Goal: Task Accomplishment & Management: Use online tool/utility

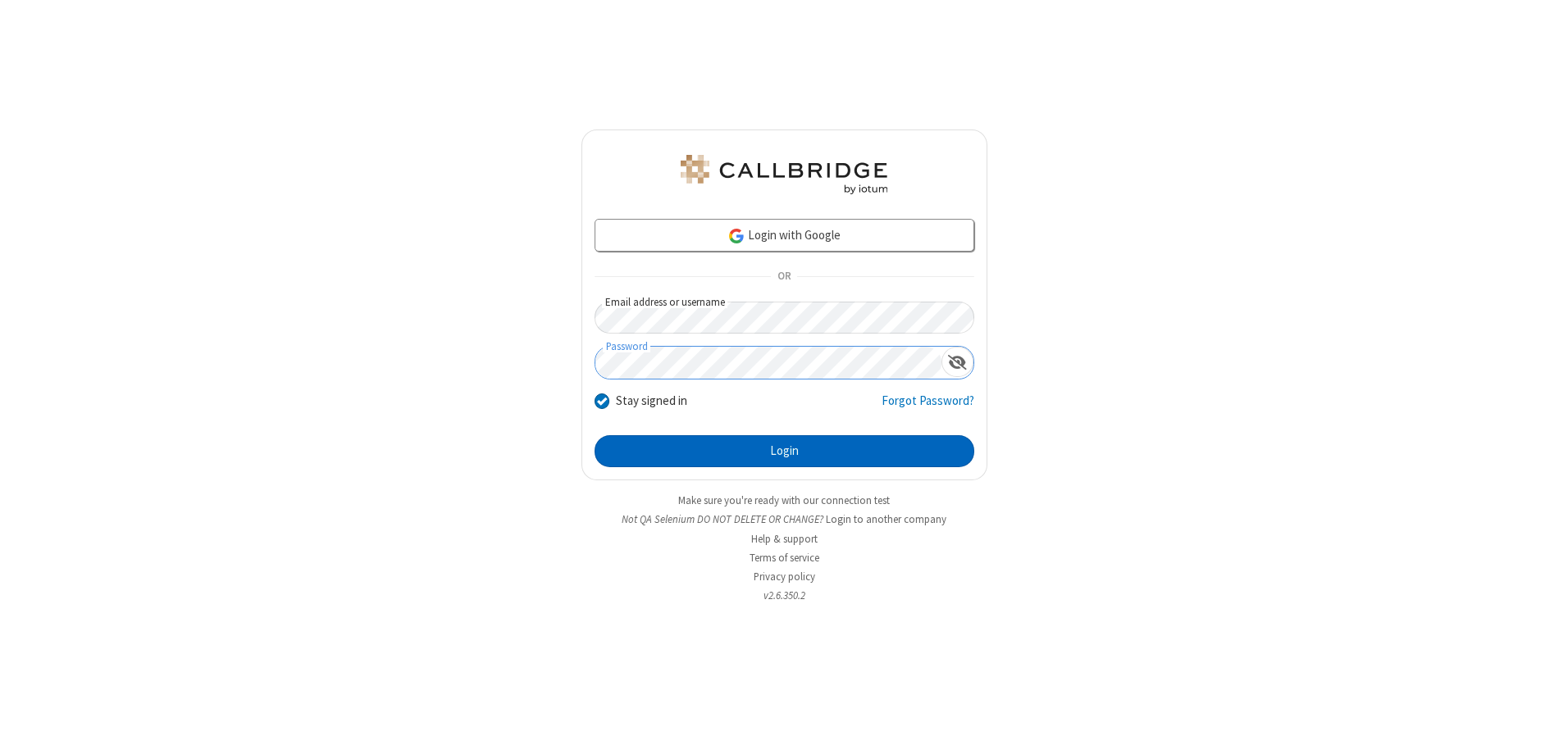
click at [784, 451] on button "Login" at bounding box center [784, 451] width 380 height 33
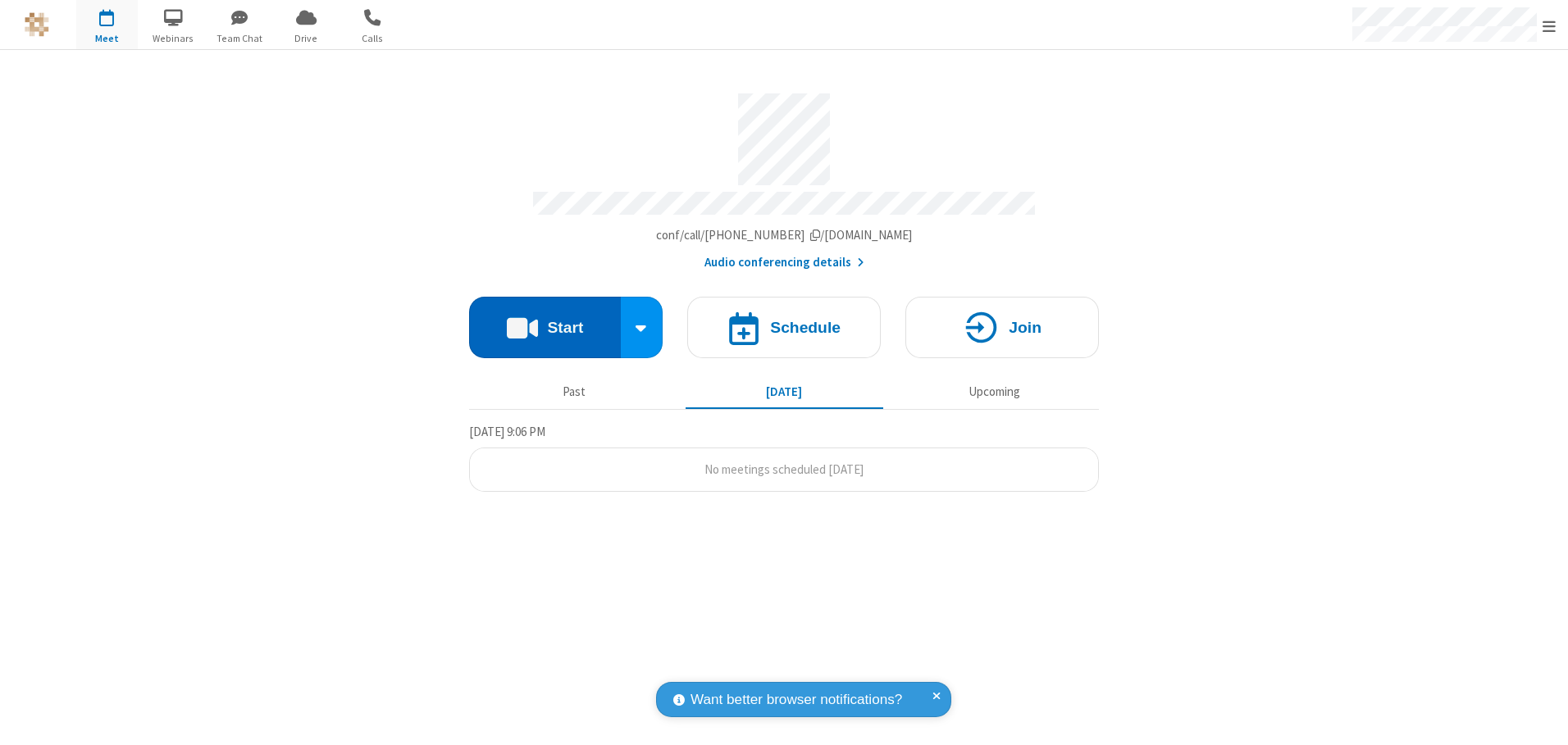
click at [545, 321] on button "Start" at bounding box center [545, 328] width 151 height 61
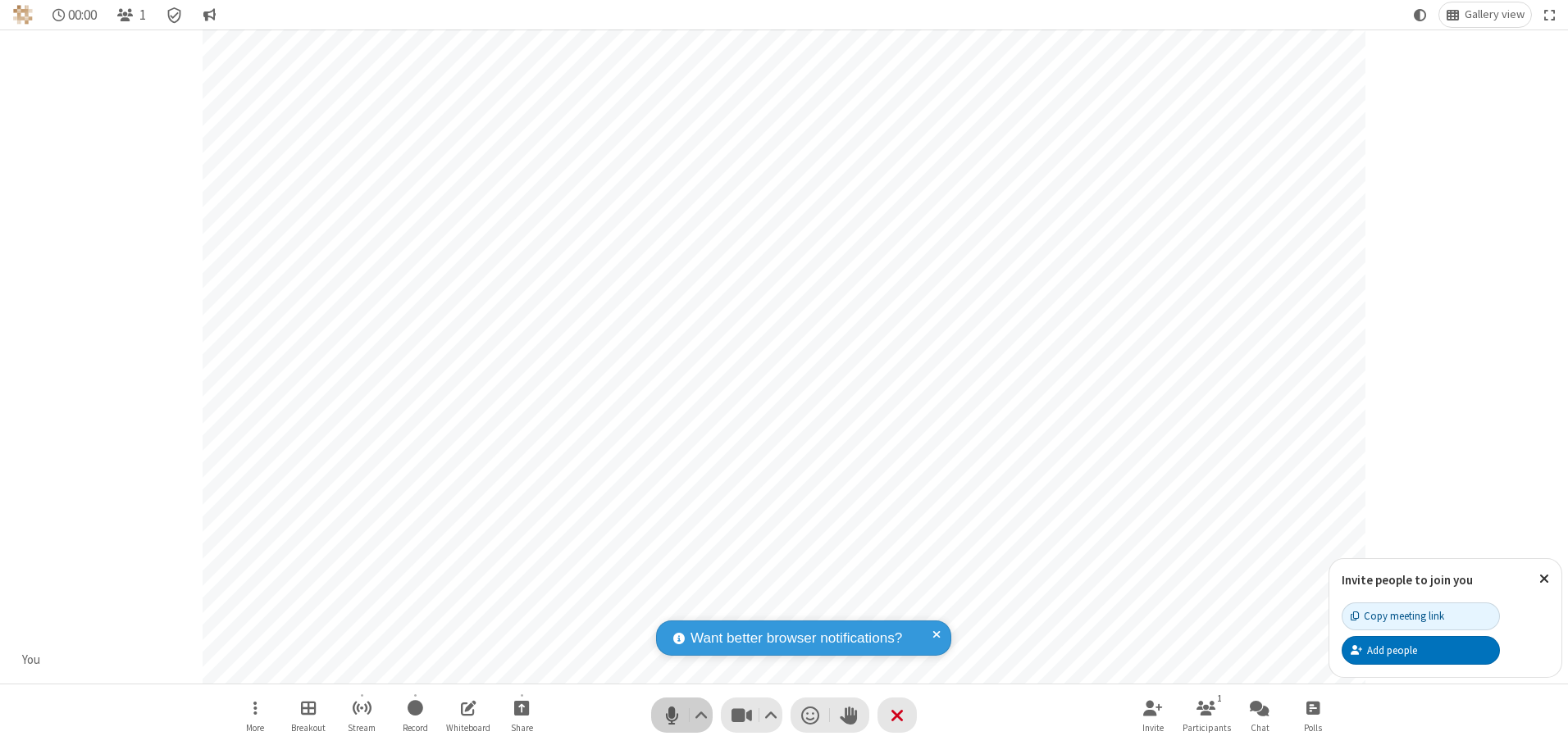
click at [672, 715] on span "Mute (Alt+A)" at bounding box center [672, 715] width 25 height 24
click at [672, 715] on span "Unmute (Alt+A)" at bounding box center [672, 715] width 25 height 24
click at [1420, 616] on div "Copy meeting link" at bounding box center [1396, 617] width 93 height 16
